Goal: Task Accomplishment & Management: Manage account settings

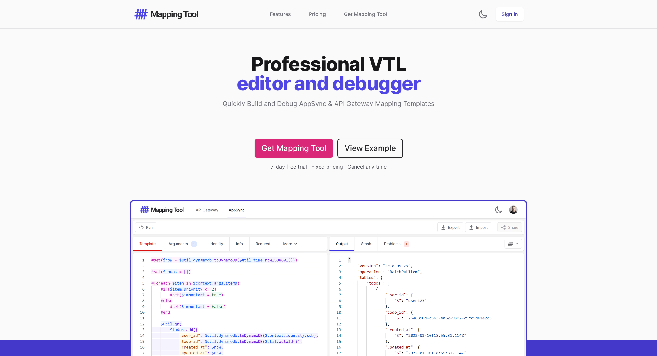
click at [508, 16] on link "Sign in" at bounding box center [510, 13] width 28 height 13
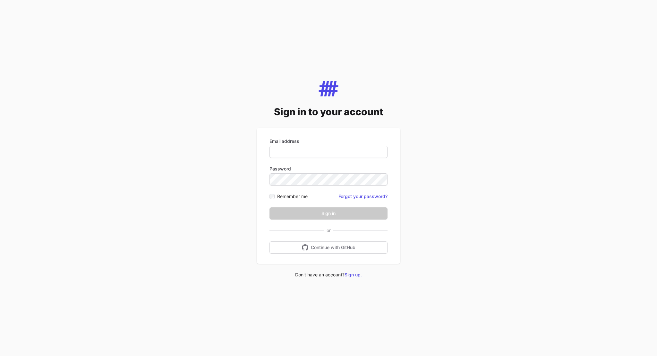
click at [352, 145] on div "Email address" at bounding box center [328, 148] width 118 height 20
click at [348, 161] on form "Email address Password Remember me Forgot your password? Sign in" at bounding box center [328, 178] width 118 height 81
click at [352, 152] on input "Email address" at bounding box center [328, 152] width 118 height 12
type input "**********"
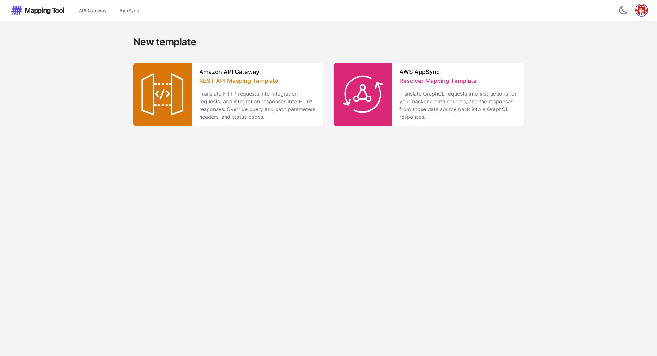
click at [641, 11] on img "button" at bounding box center [641, 10] width 10 height 10
click at [608, 46] on link "Manage Subscription" at bounding box center [608, 45] width 77 height 10
